Goal: Transaction & Acquisition: Purchase product/service

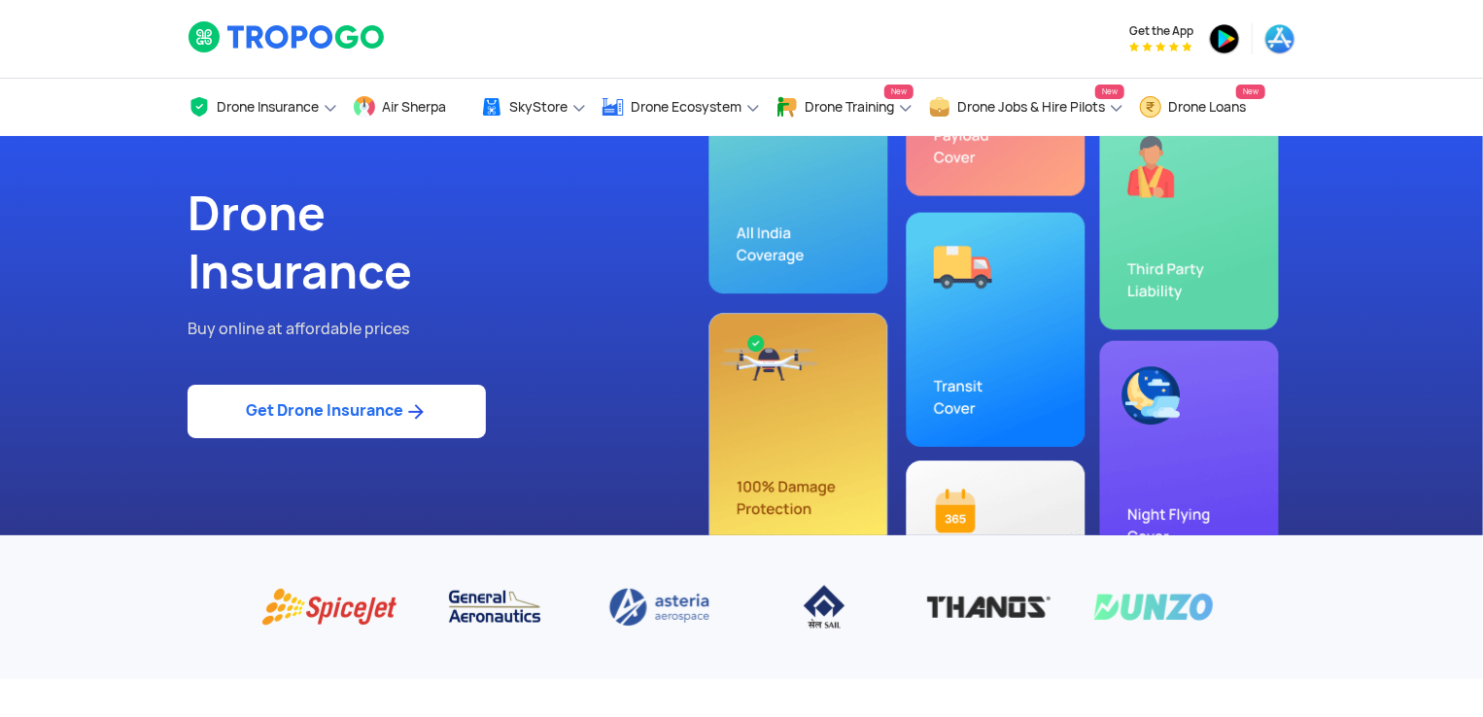
click at [347, 405] on link "Get Drone Insurance" at bounding box center [337, 411] width 298 height 53
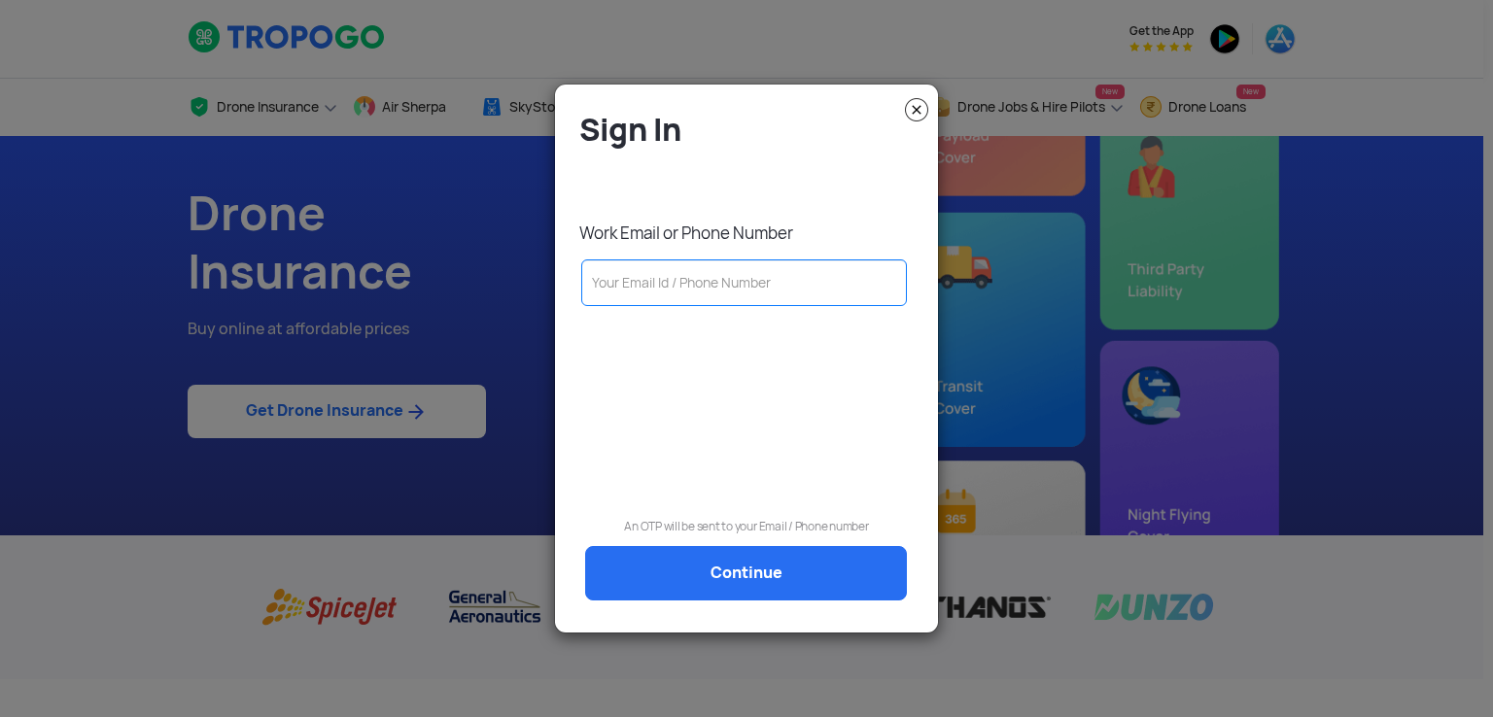
click at [692, 278] on input "text" at bounding box center [744, 283] width 326 height 47
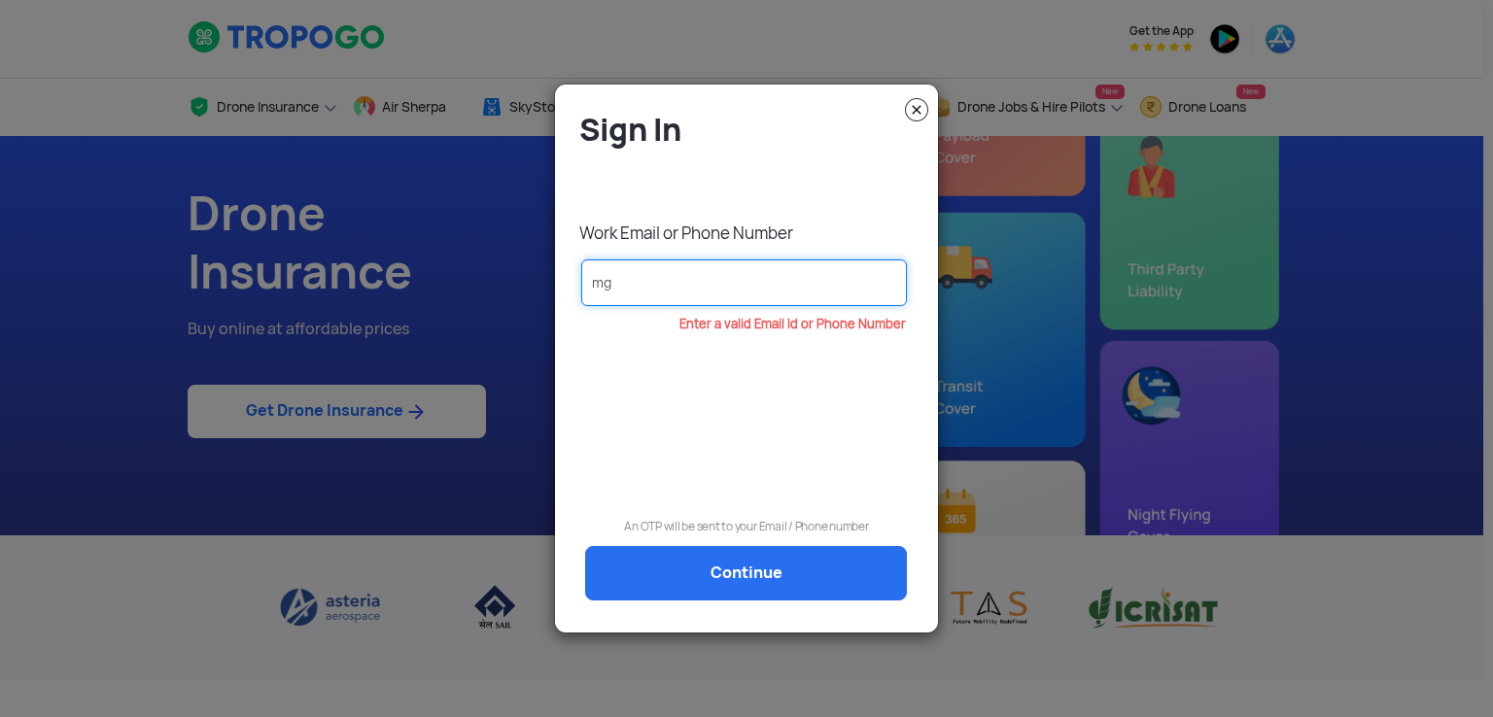
drag, startPoint x: 759, startPoint y: 293, endPoint x: 482, endPoint y: 278, distance: 277.4
click at [482, 278] on modal-container "Sign In Work Email or Phone Number mg Enter a valid Email Id or Phone Number An…" at bounding box center [746, 358] width 1493 height 717
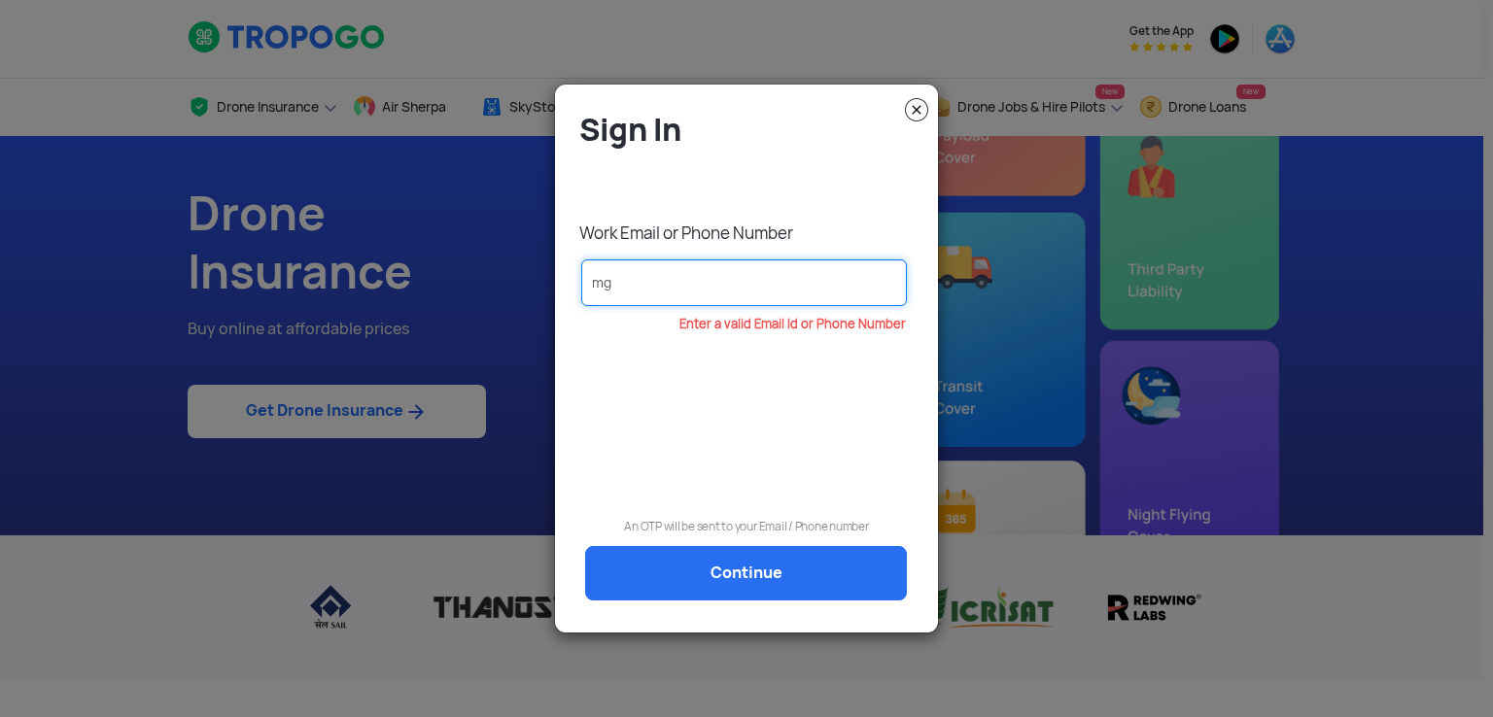
paste input "[EMAIL_ADDRESS][DOMAIN_NAME]"
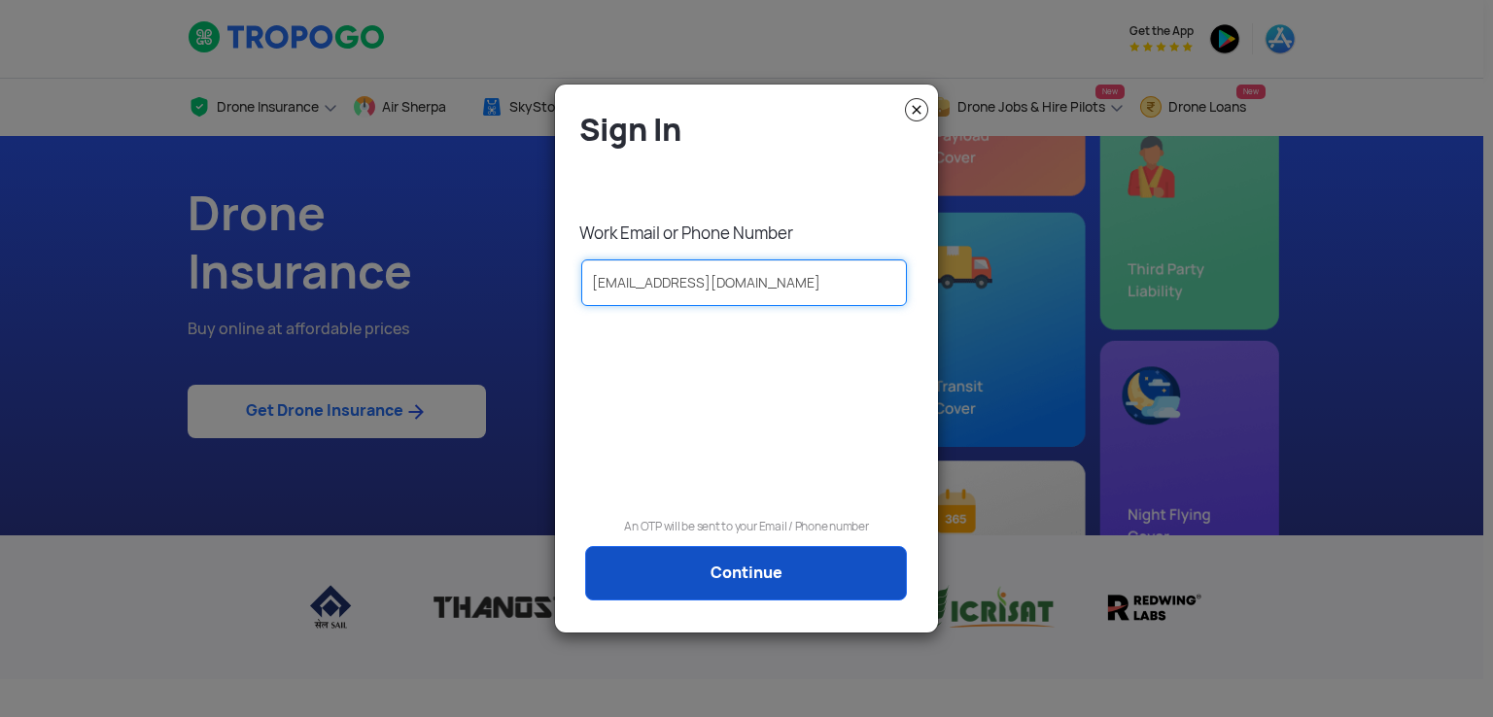
type input "[EMAIL_ADDRESS][DOMAIN_NAME]"
click at [781, 572] on link "Continue" at bounding box center [746, 573] width 322 height 54
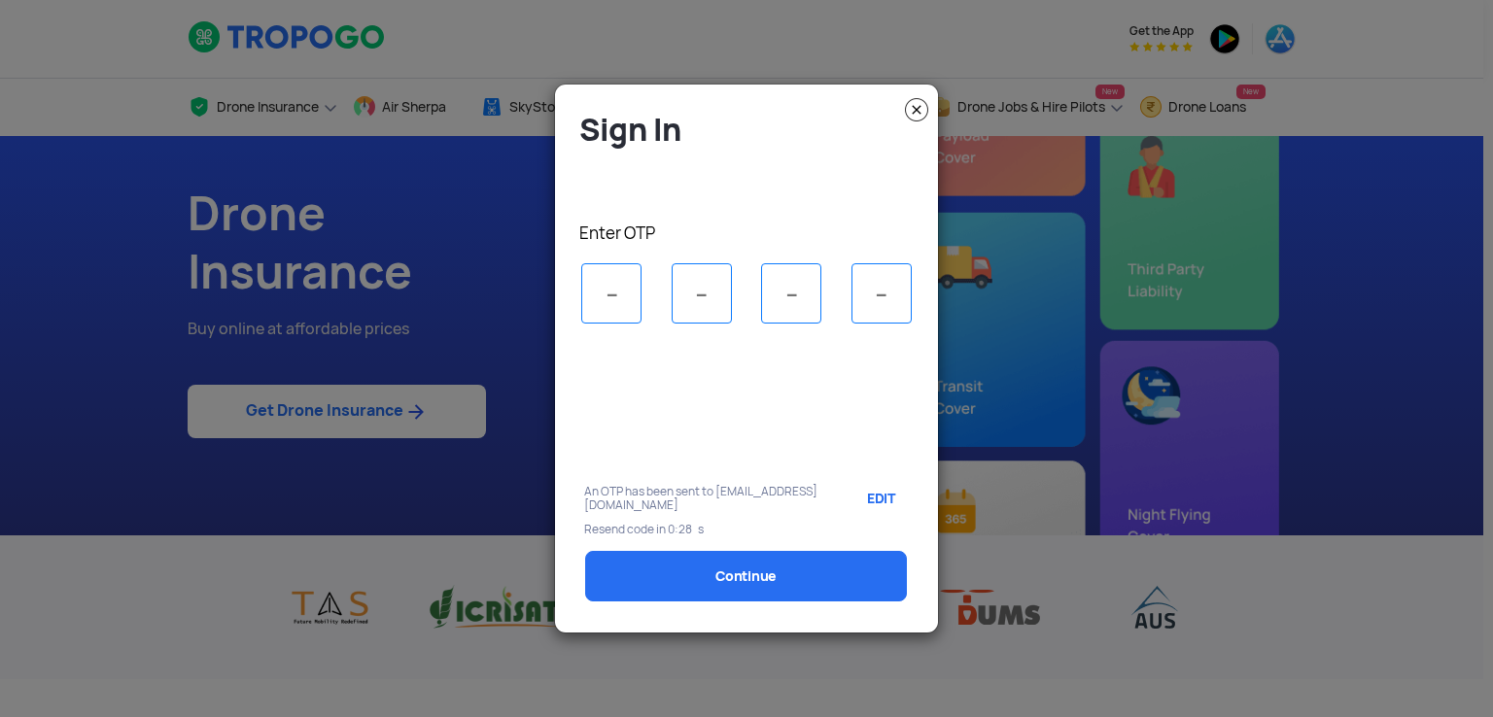
click at [614, 284] on input "tel" at bounding box center [611, 293] width 60 height 60
type input "3"
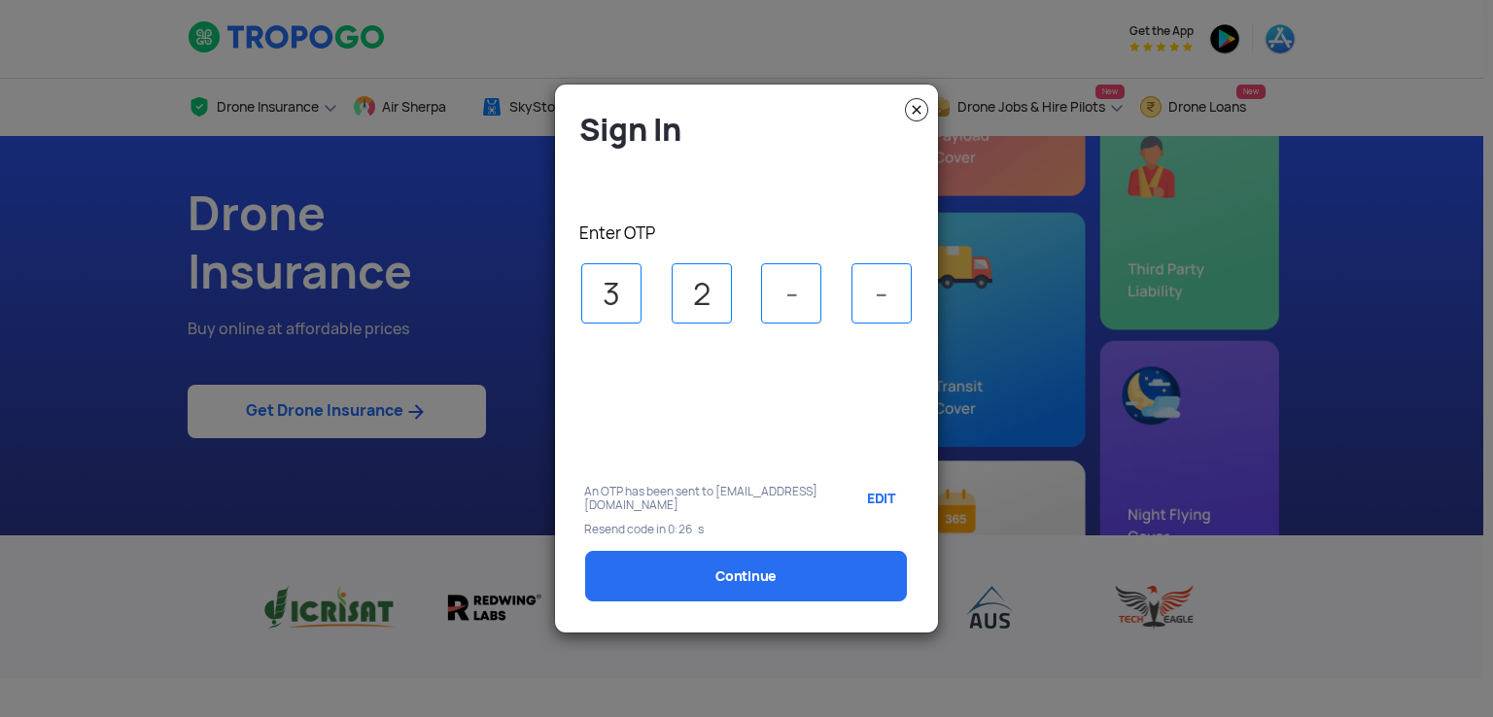
type input "2"
type input "7"
type input "5"
select select "1000000"
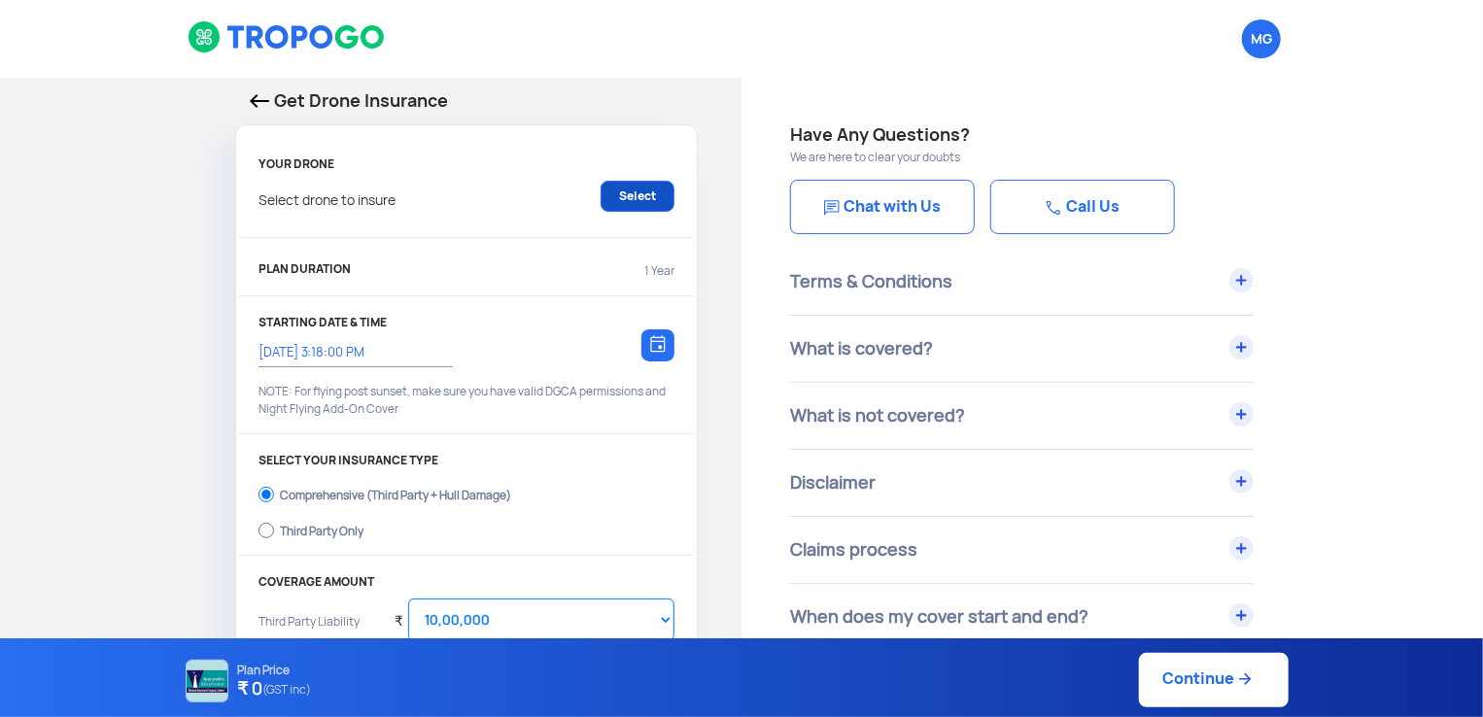
click at [641, 199] on link "Select" at bounding box center [638, 196] width 74 height 31
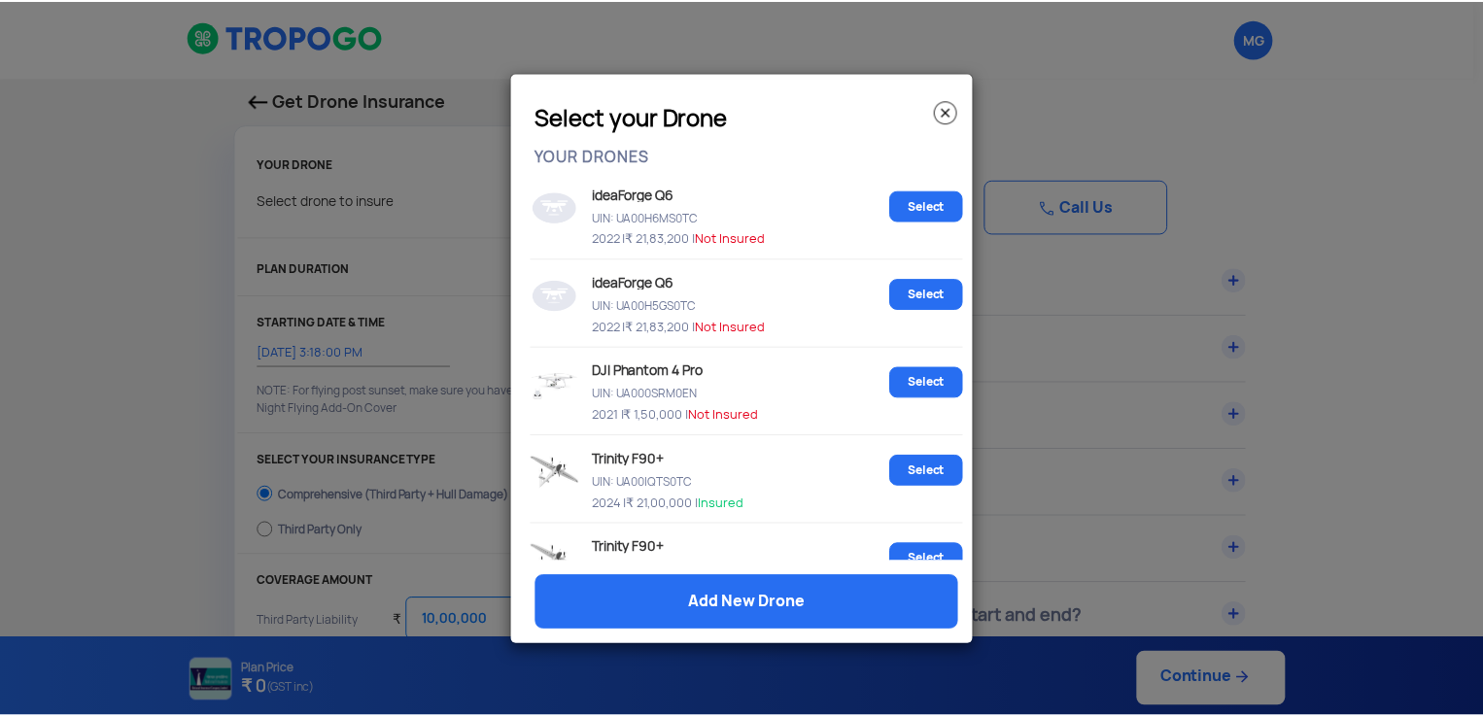
scroll to position [502, 0]
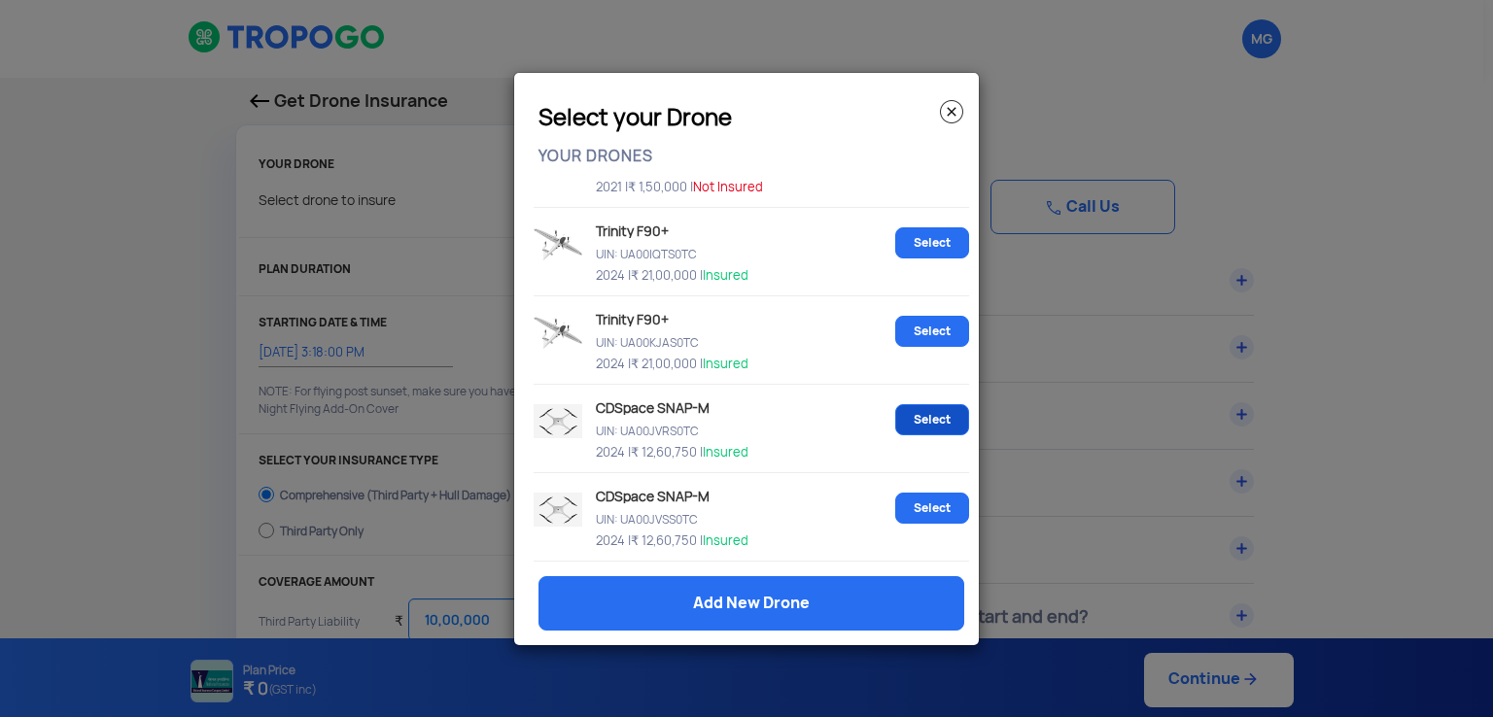
click at [929, 417] on link "Select" at bounding box center [932, 419] width 74 height 31
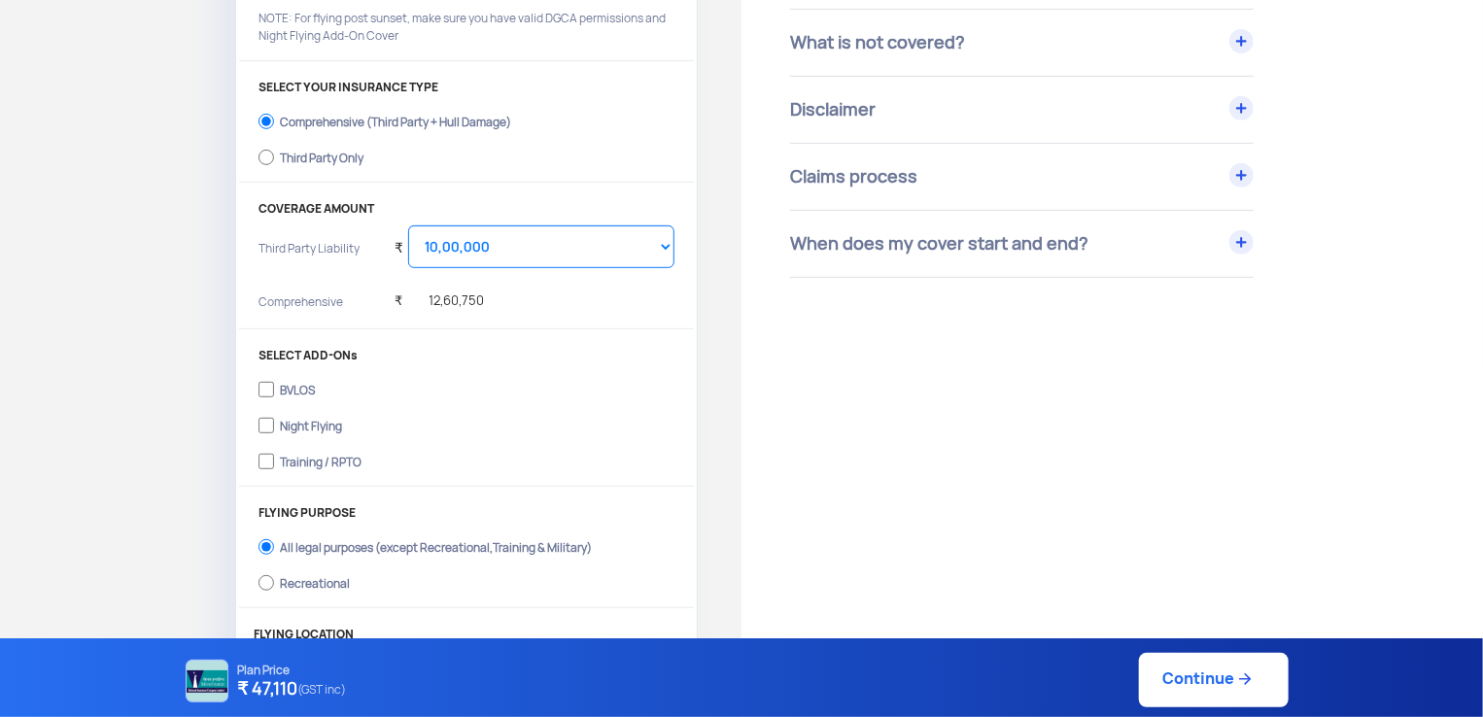
scroll to position [389, 0]
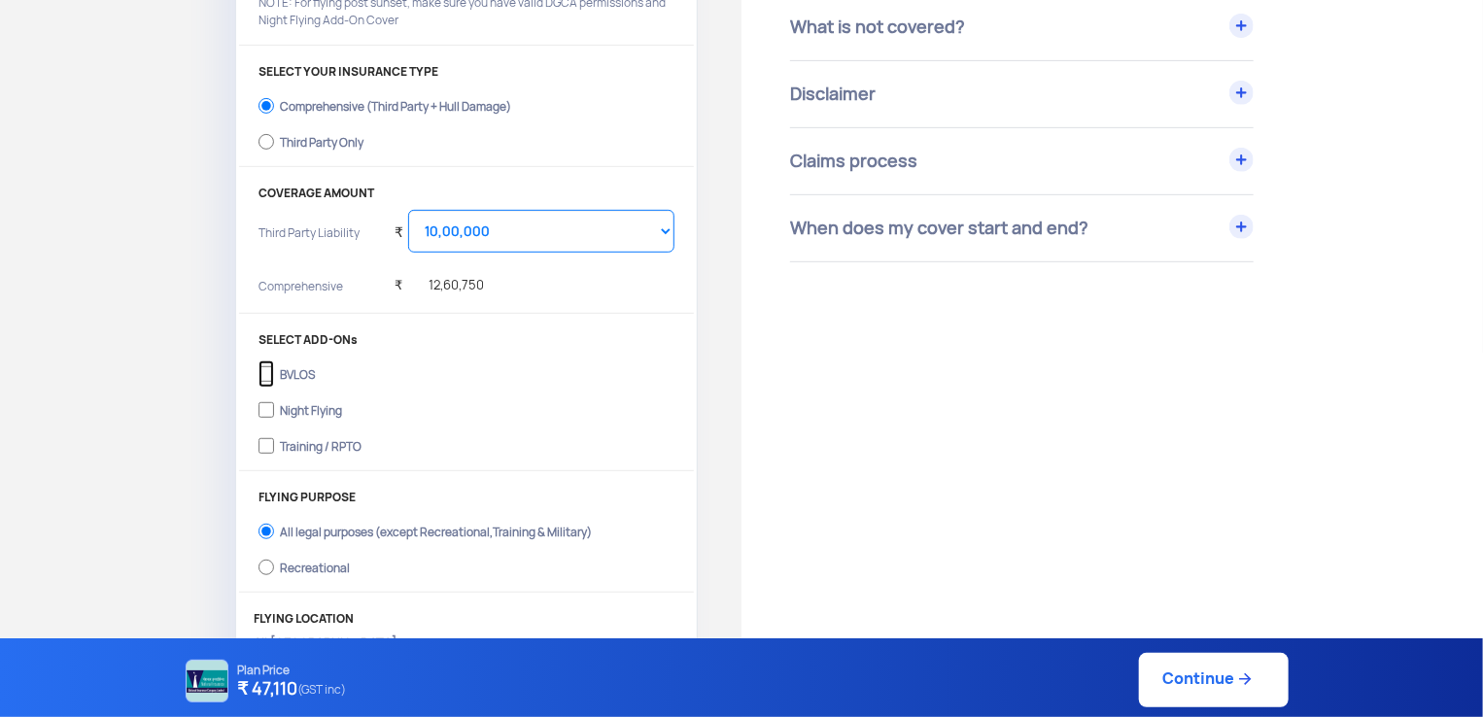
click at [272, 379] on input "BVLOS" at bounding box center [267, 374] width 16 height 27
checkbox input "true"
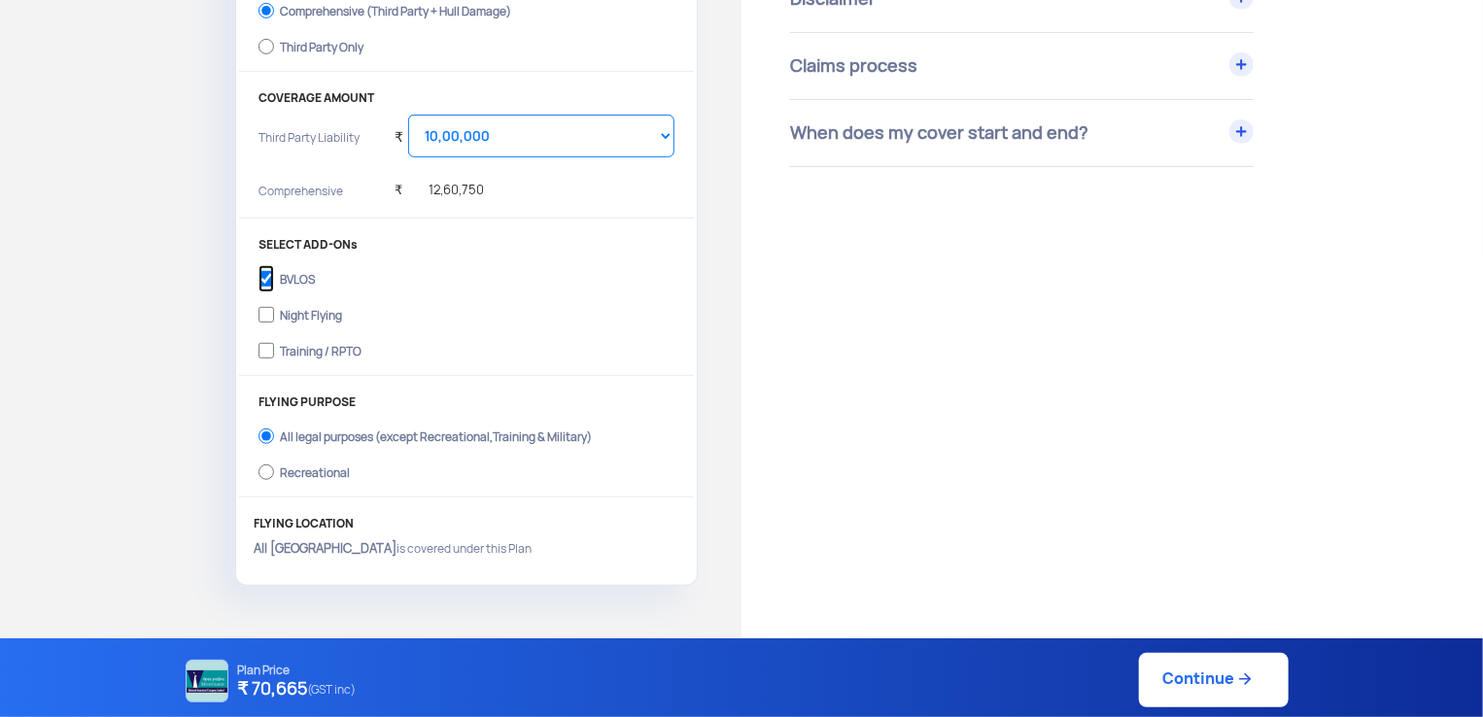
scroll to position [292, 0]
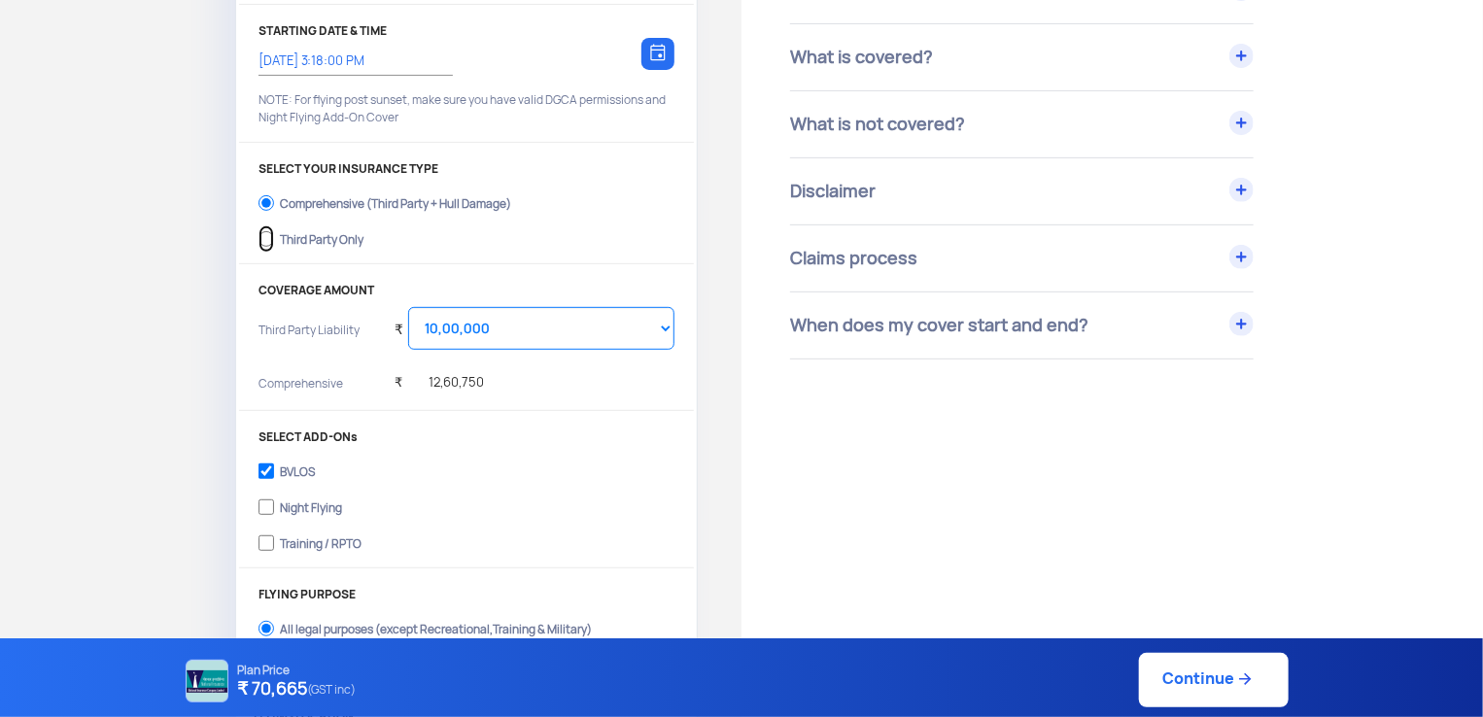
click at [259, 244] on input "Third Party Only" at bounding box center [267, 238] width 16 height 27
radio input "true"
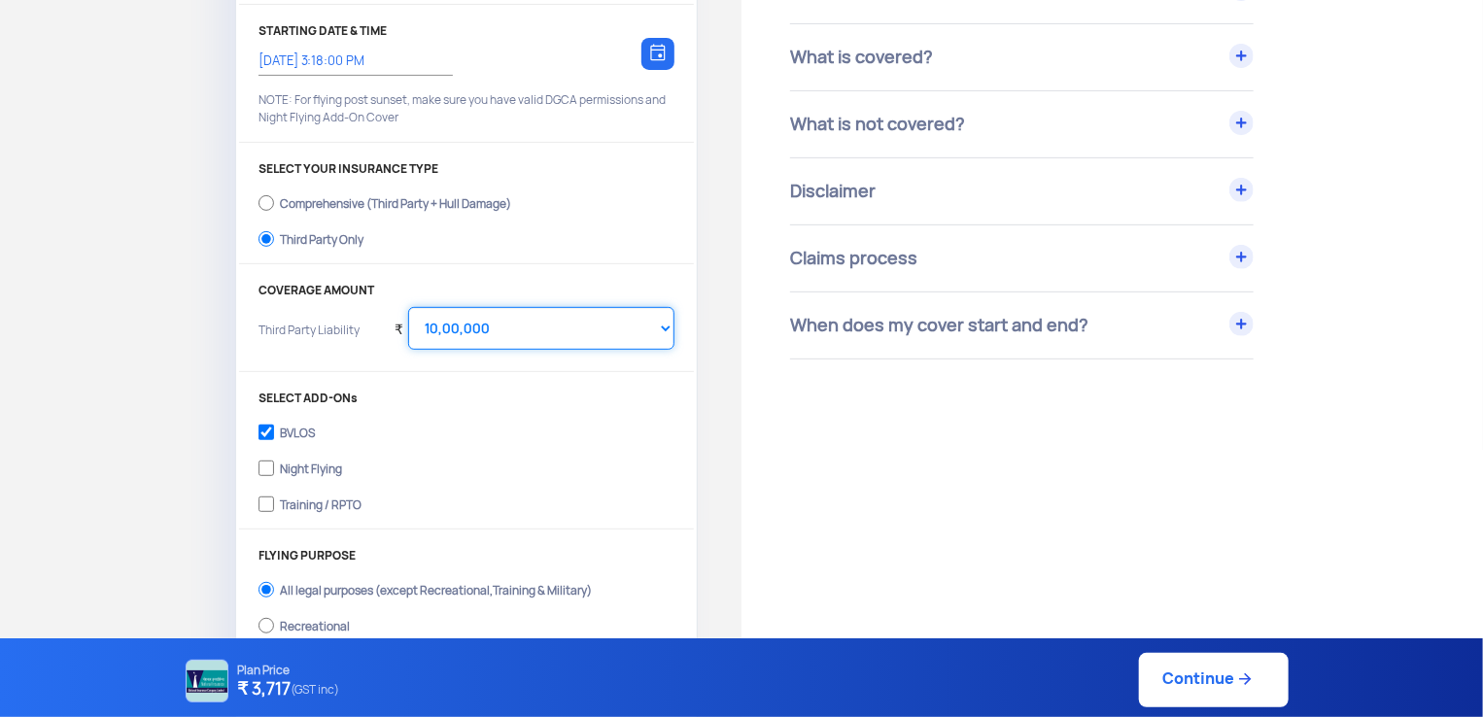
click at [642, 330] on select "Select Amount 10,00,000 15,00,000 20,00,000 25,00,000 30,00,000" at bounding box center [541, 328] width 266 height 43
click at [408, 307] on select "Select Amount 10,00,000 15,00,000 20,00,000 25,00,000 30,00,000" at bounding box center [541, 328] width 266 height 43
click at [654, 265] on div "YOUR DRONE CDSpace SNAP-M 2024, UA00JVRS0TC, ₹ 12,60,750 Change PLAN DURATION 1…" at bounding box center [466, 295] width 461 height 885
click at [663, 332] on select "Select Amount 10,00,000 15,00,000 20,00,000 25,00,000 30,00,000" at bounding box center [541, 328] width 266 height 43
select select "2000000"
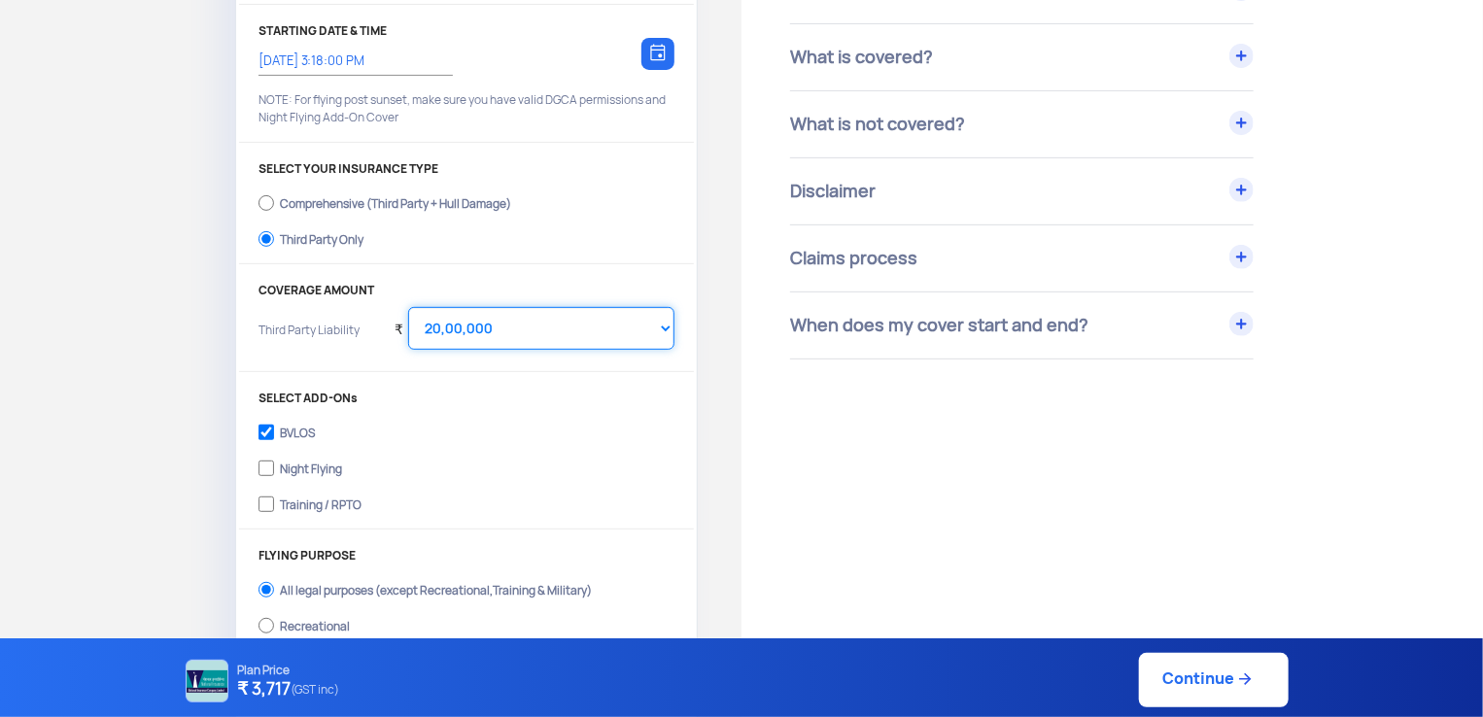
click at [408, 307] on select "Select Amount 10,00,000 15,00,000 20,00,000 25,00,000 30,00,000" at bounding box center [541, 328] width 266 height 43
click at [624, 259] on div "SELECT YOUR INSURANCE TYPE Comprehensive (Third Party + Hull Damage) Third Part…" at bounding box center [466, 213] width 455 height 102
drag, startPoint x: 253, startPoint y: 693, endPoint x: 289, endPoint y: 693, distance: 36.0
click at [289, 693] on h4 "₹ 7,434 (GST inc)" at bounding box center [291, 689] width 107 height 25
click at [595, 495] on label "Training / RPTO" at bounding box center [467, 502] width 416 height 31
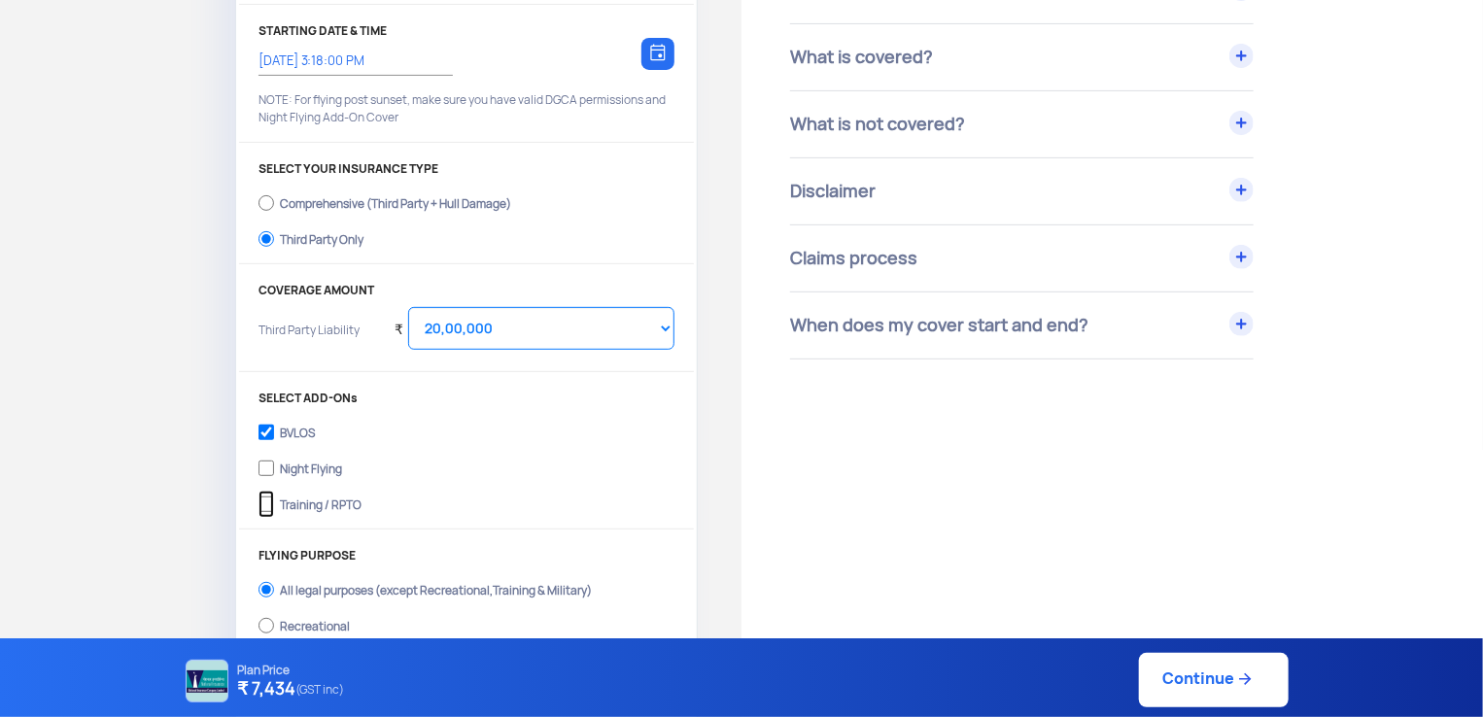
click at [274, 495] on input "Training / RPTO" at bounding box center [267, 504] width 16 height 27
click at [269, 506] on input "Training / RPTO" at bounding box center [267, 504] width 16 height 27
checkbox input "false"
click at [265, 209] on input "Comprehensive (Third Party + Hull Damage)" at bounding box center [267, 203] width 16 height 27
radio input "true"
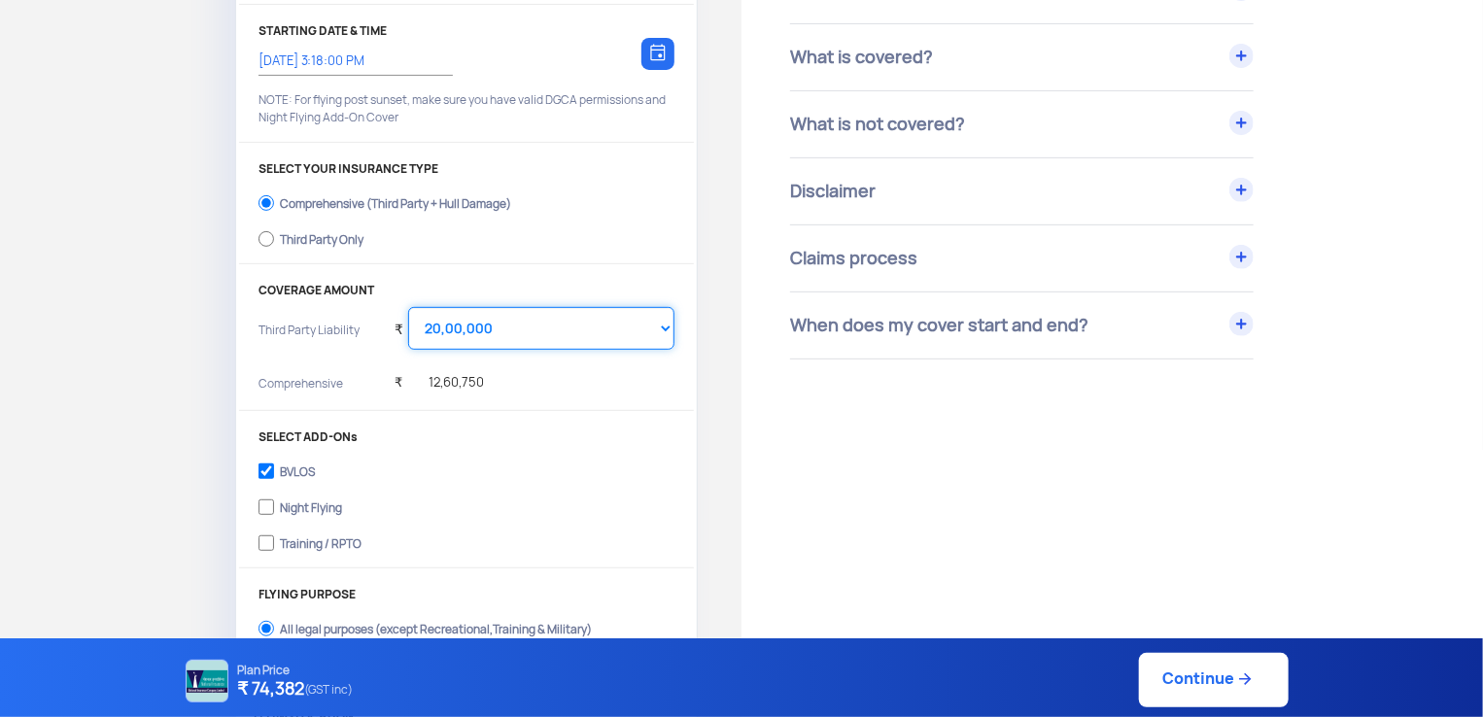
click at [484, 339] on select "Select Amount 10,00,000 15,00,000 20,00,000 25,00,000 30,00,000" at bounding box center [541, 328] width 266 height 43
click at [589, 339] on select "Select Amount 10,00,000 15,00,000 20,00,000 25,00,000 30,00,000" at bounding box center [541, 328] width 266 height 43
select select "1000000"
click at [408, 307] on select "Select Amount 10,00,000 15,00,000 20,00,000 25,00,000 30,00,000" at bounding box center [541, 328] width 266 height 43
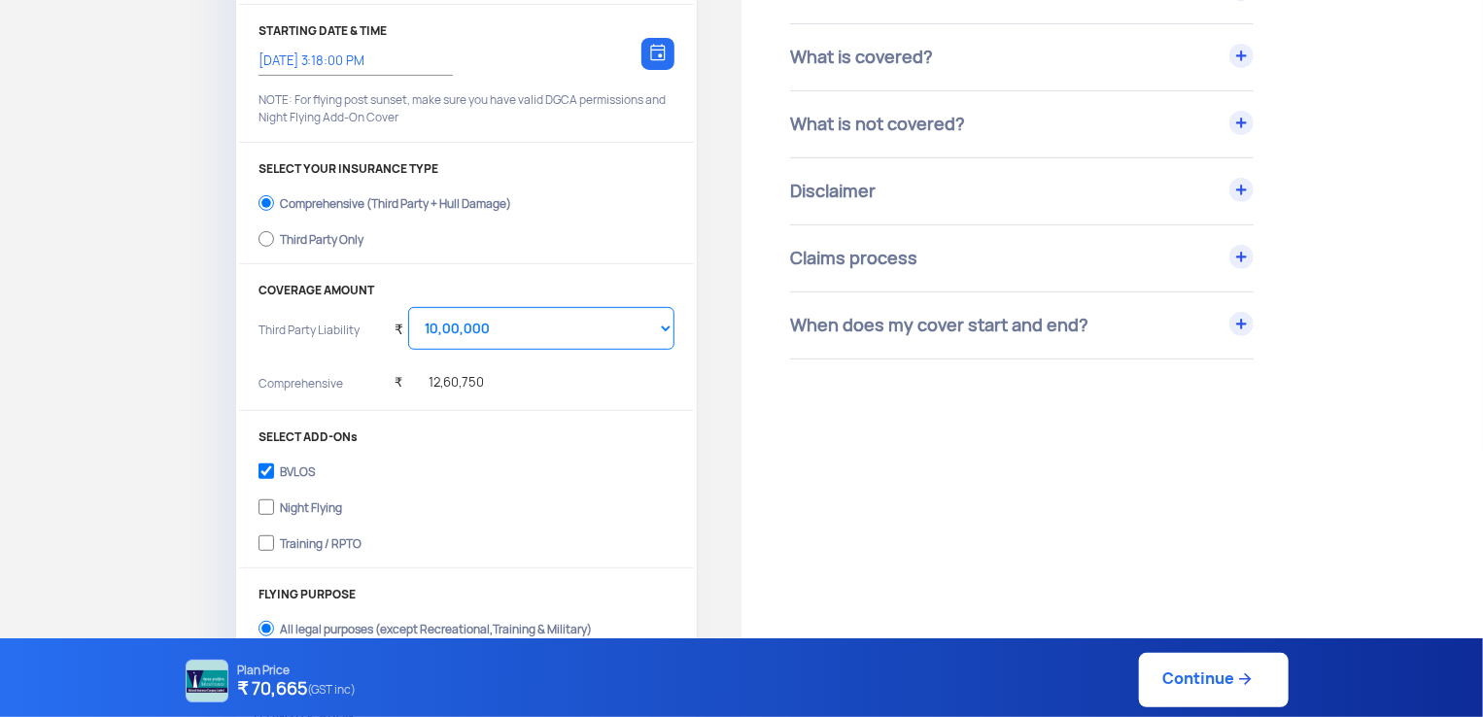
click at [731, 422] on div "Get Drone Insurance YOUR DRONE CDSpace SNAP-M 2024, UA00JVRS0TC, ₹ 12,60,750 Ch…" at bounding box center [371, 287] width 742 height 1002
click at [265, 241] on input "Third Party Only" at bounding box center [267, 238] width 16 height 27
radio input "true"
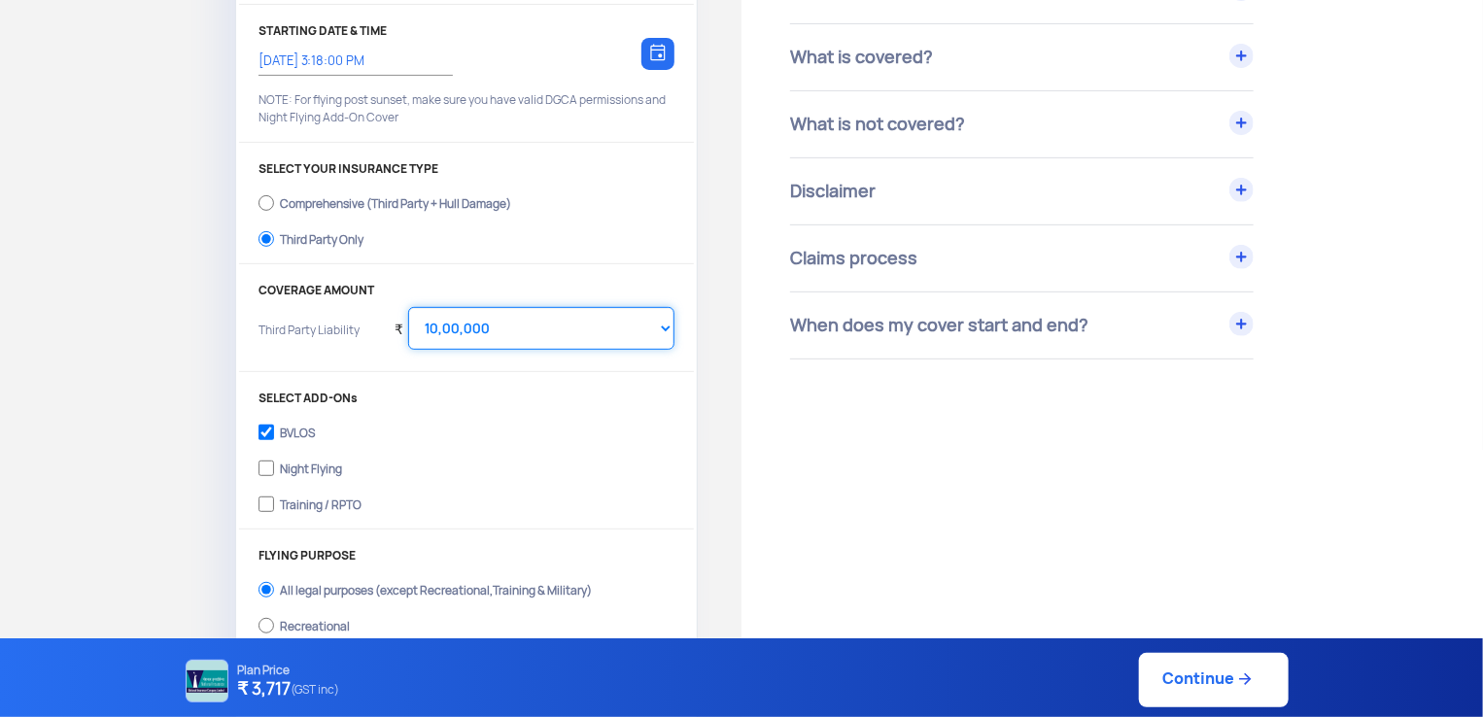
click at [560, 327] on select "Select Amount 10,00,000 15,00,000 20,00,000 25,00,000 30,00,000" at bounding box center [541, 328] width 266 height 43
click at [625, 226] on label "Third Party Only" at bounding box center [467, 237] width 416 height 31
click at [274, 226] on input "Third Party Only" at bounding box center [267, 238] width 16 height 27
click at [533, 344] on select "Select Amount 10,00,000 15,00,000 20,00,000 25,00,000 30,00,000" at bounding box center [541, 328] width 266 height 43
select select "2000000"
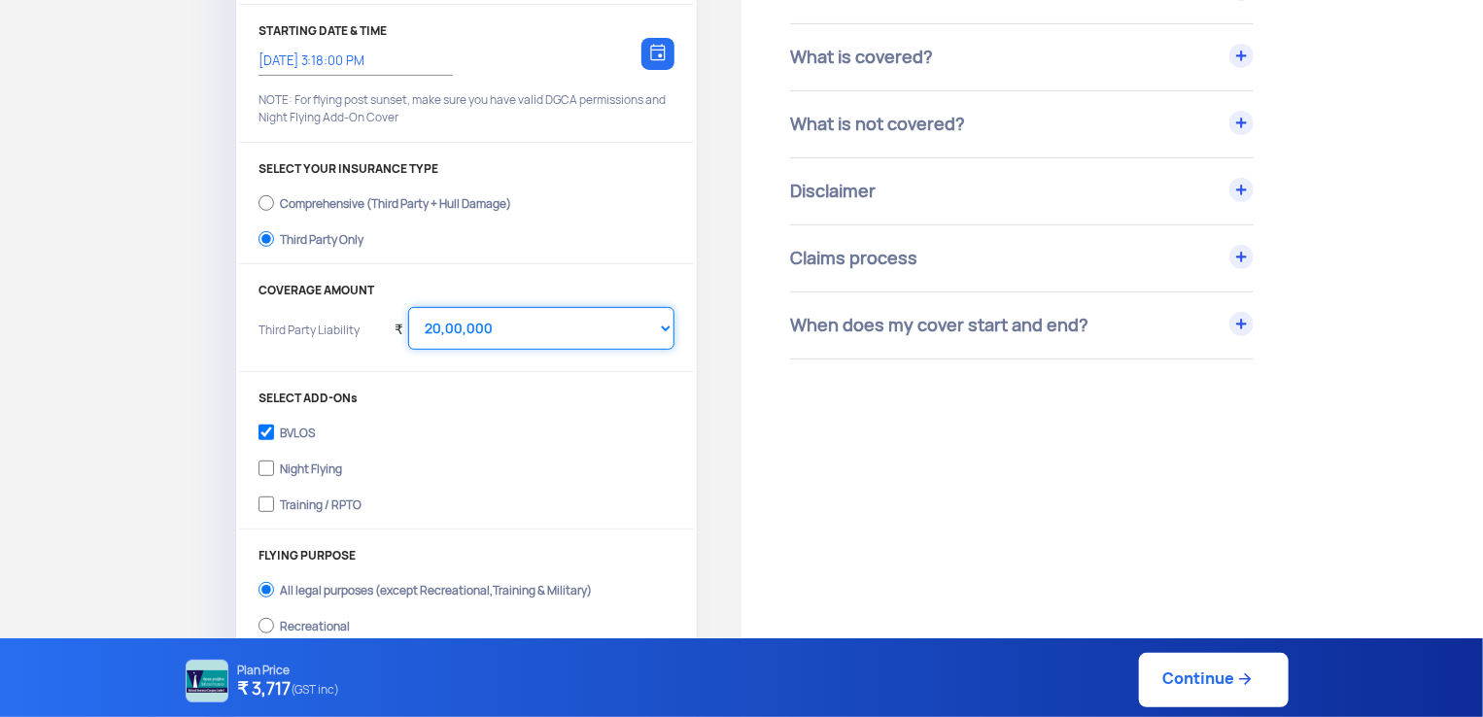
click at [408, 307] on select "Select Amount 10,00,000 15,00,000 20,00,000 25,00,000 30,00,000" at bounding box center [541, 328] width 266 height 43
click at [568, 269] on div "YOUR DRONE CDSpace SNAP-M 2024, UA00JVRS0TC, ₹ 12,60,750 Change PLAN DURATION 1…" at bounding box center [466, 295] width 461 height 885
click at [1224, 667] on link "Continue" at bounding box center [1214, 680] width 150 height 54
type input "[DATE] 3:20:00 PM"
